Goal: Navigation & Orientation: Find specific page/section

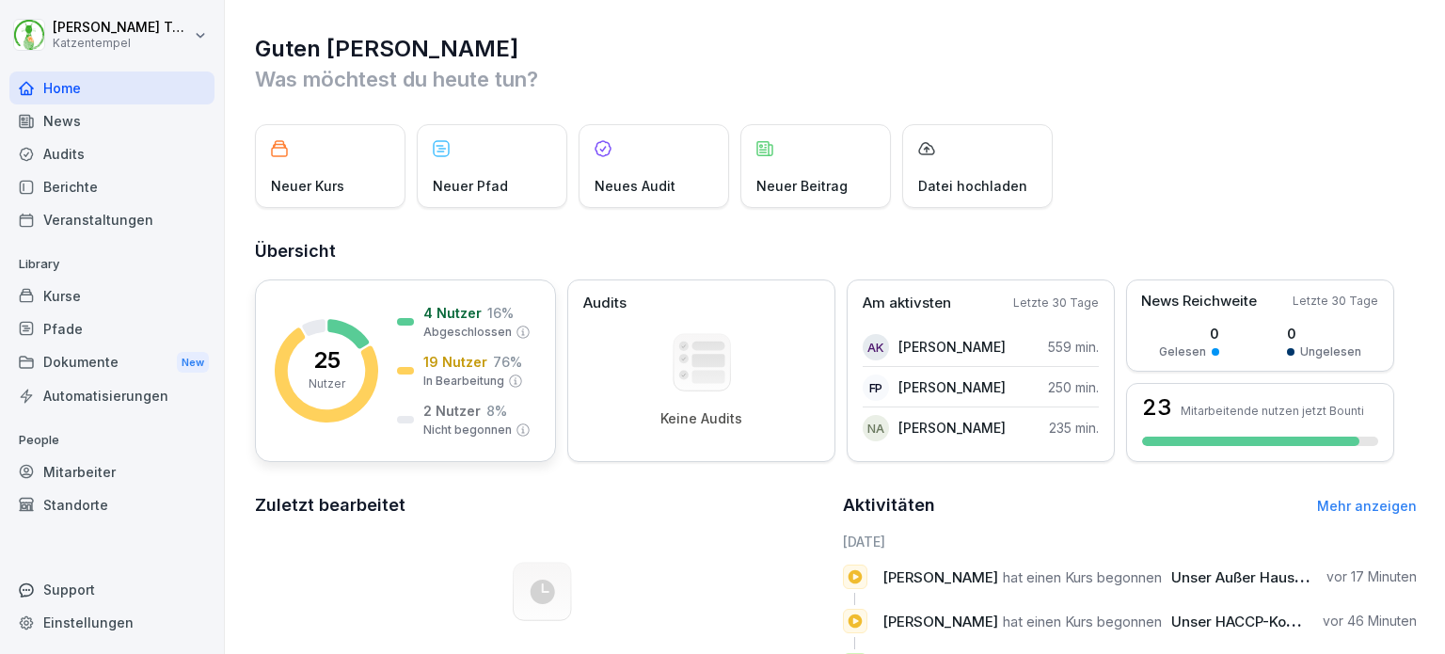
click at [448, 420] on p "2 Nutzer" at bounding box center [451, 411] width 57 height 20
click at [451, 311] on p "4 Nutzer" at bounding box center [452, 313] width 58 height 20
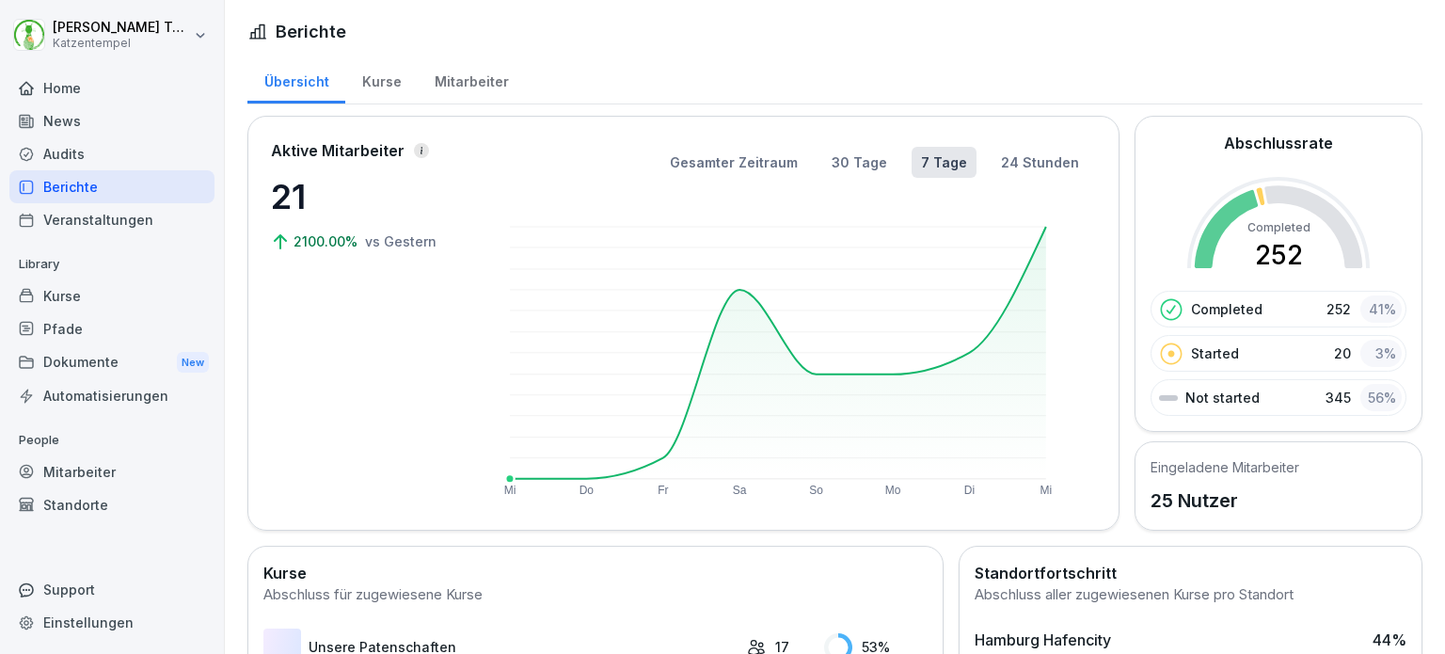
click at [519, 330] on rect at bounding box center [778, 353] width 537 height 252
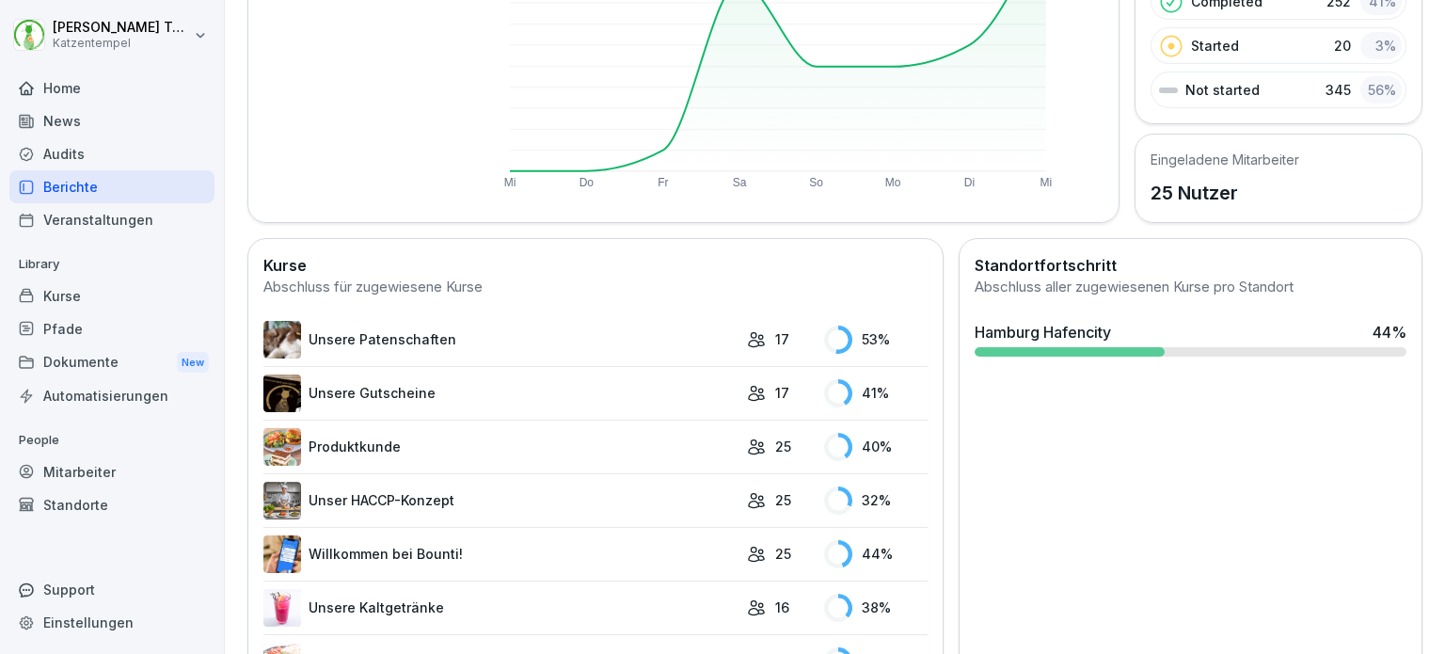
scroll to position [287, 0]
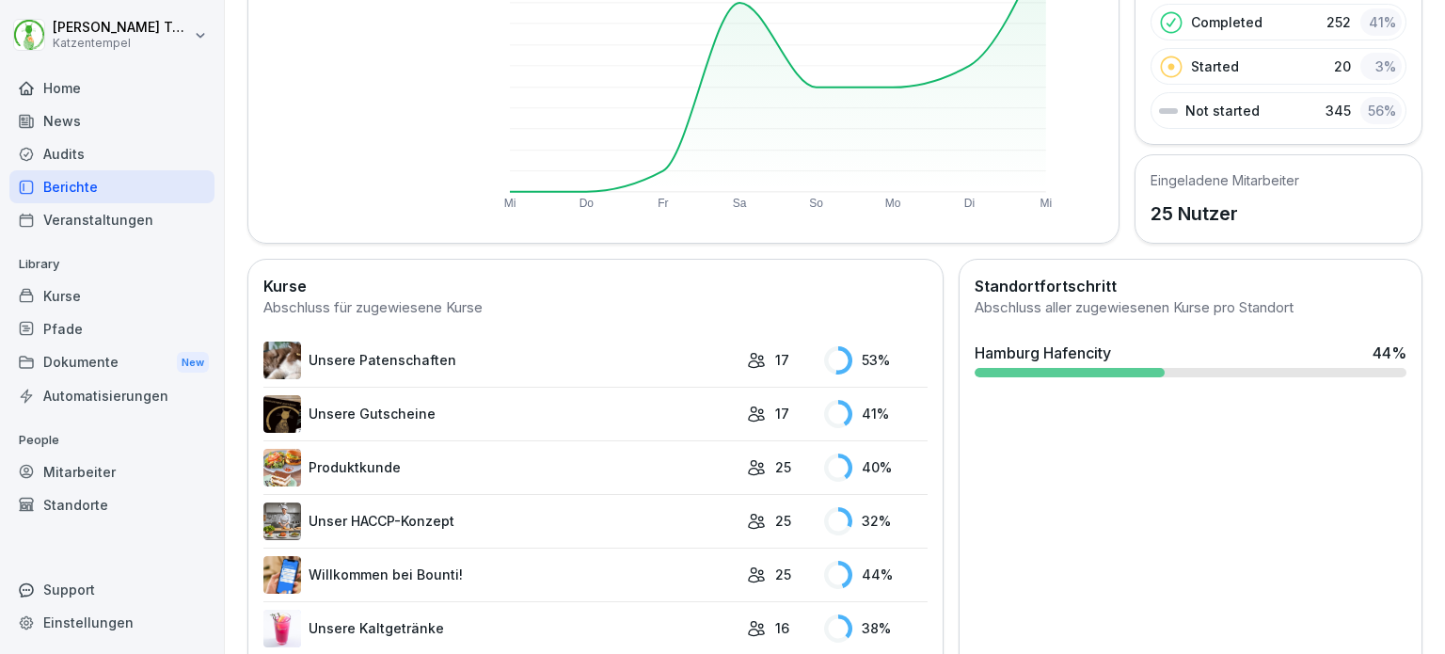
click at [1069, 346] on div "Hamburg Hafencity" at bounding box center [1043, 353] width 136 height 23
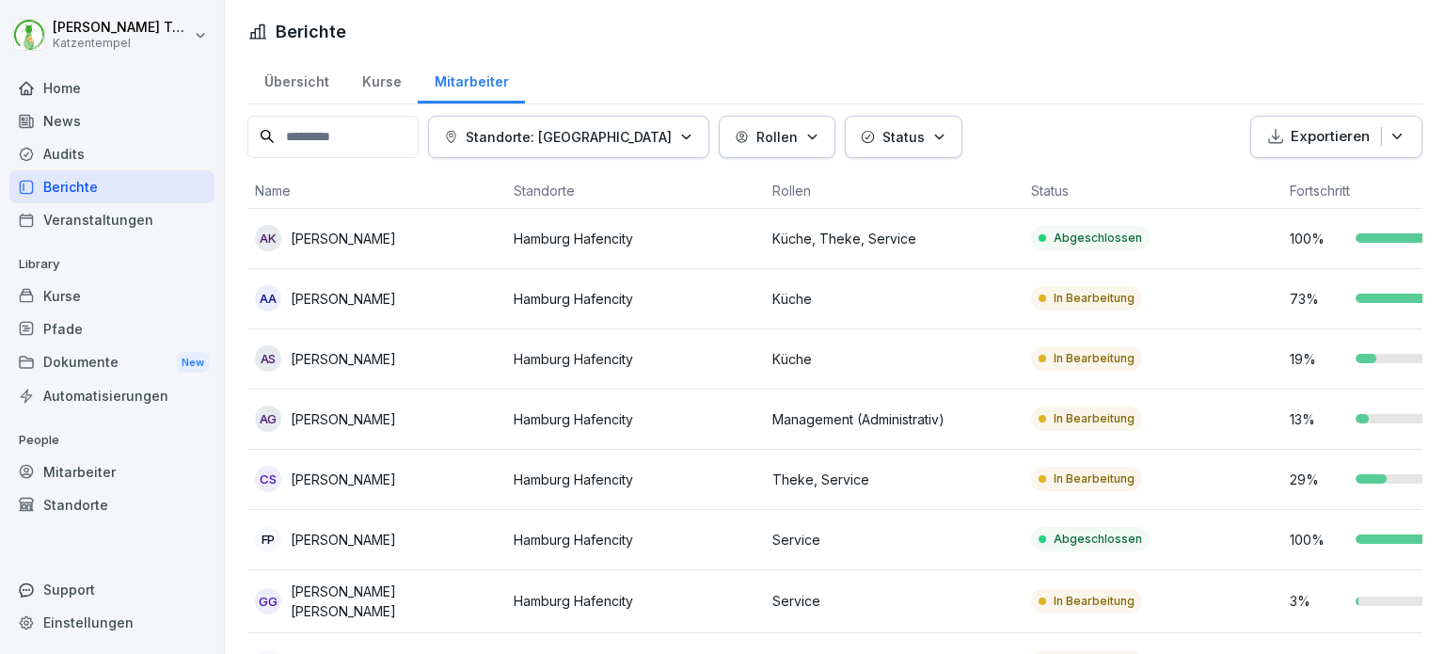
click at [85, 475] on div "Mitarbeiter" at bounding box center [111, 471] width 205 height 33
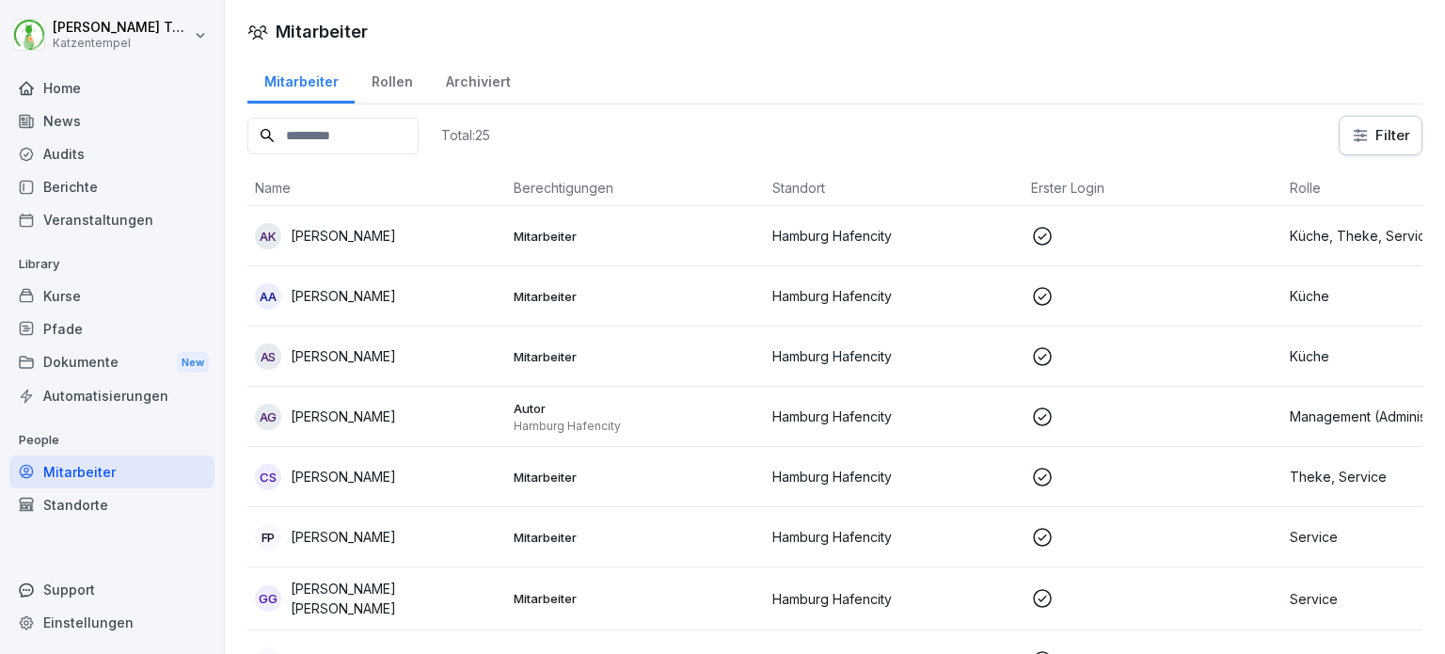
click at [83, 151] on div "Audits" at bounding box center [111, 153] width 205 height 33
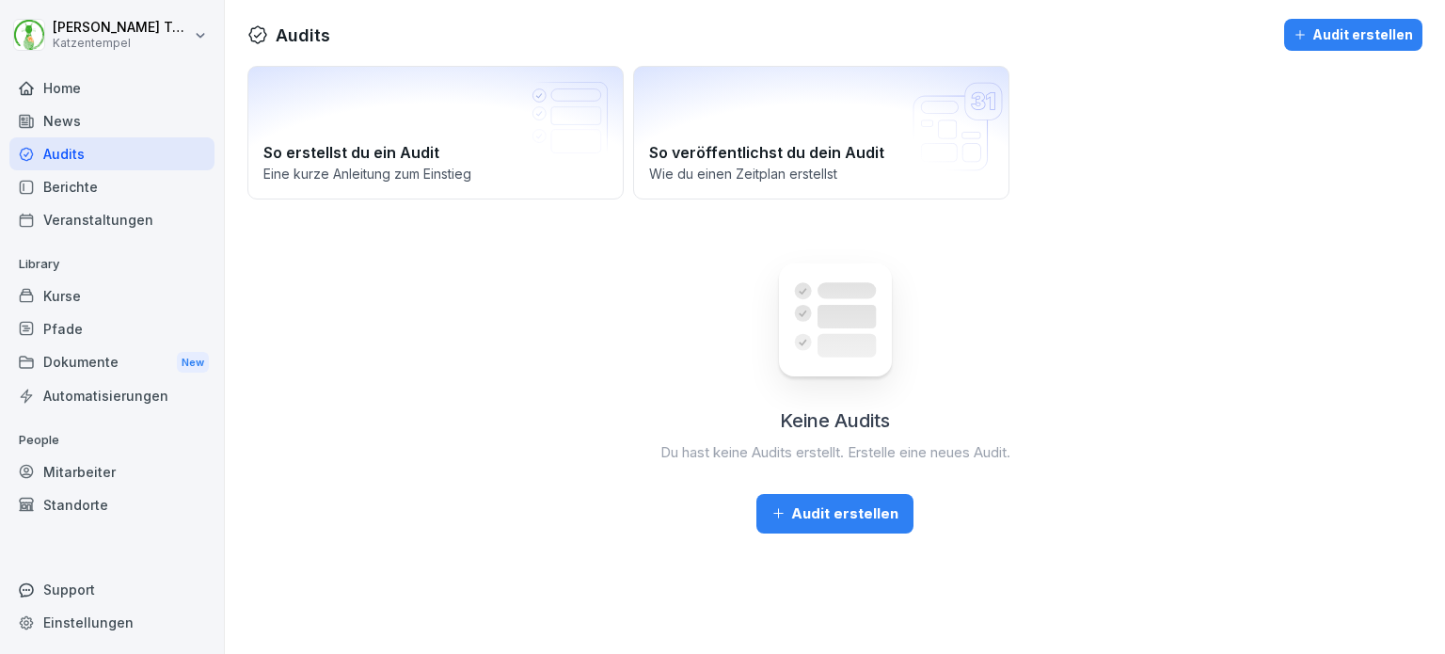
click at [82, 195] on div "Berichte" at bounding box center [111, 186] width 205 height 33
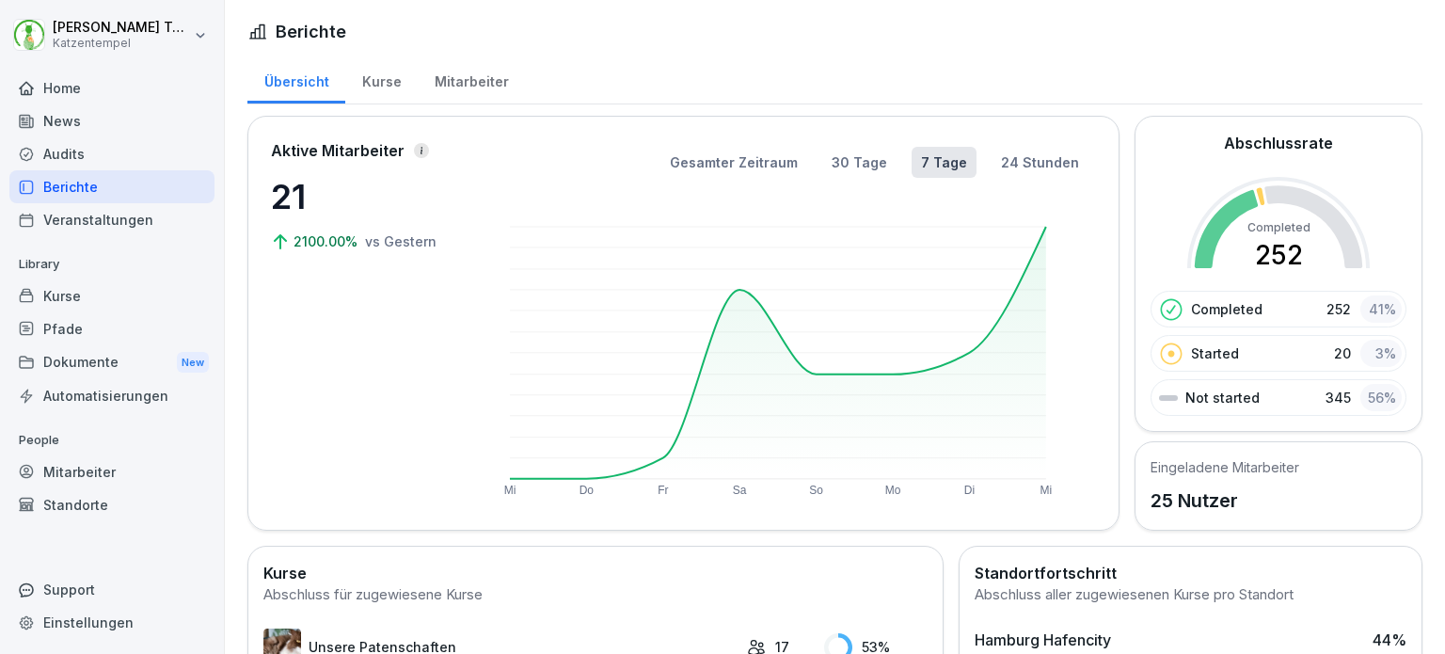
click at [485, 72] on div "Mitarbeiter" at bounding box center [471, 80] width 107 height 48
